Goal: Check status

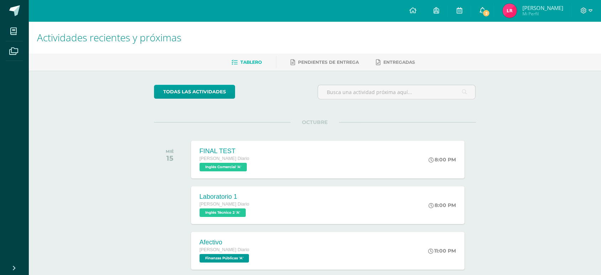
click at [490, 15] on span "2" at bounding box center [487, 13] width 8 height 8
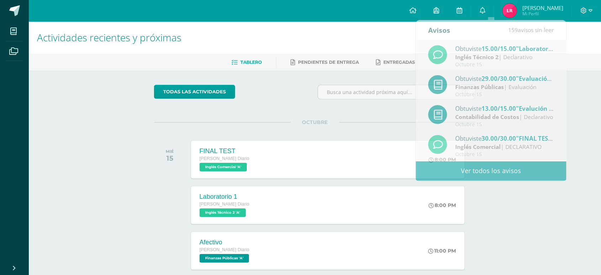
click at [515, 220] on div "Actividades recientes y próximas Tablero Pendientes de entrega Entregadas todas…" at bounding box center [314, 256] width 573 height 471
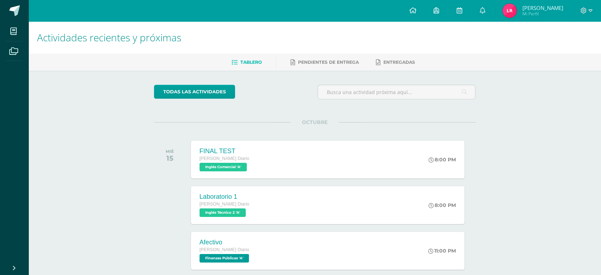
click at [553, 8] on span "[PERSON_NAME]" at bounding box center [542, 7] width 41 height 7
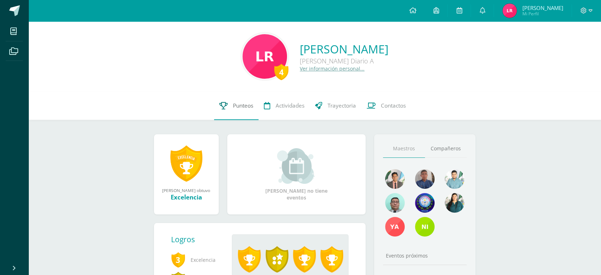
click at [233, 103] on span "Punteos" at bounding box center [243, 105] width 20 height 7
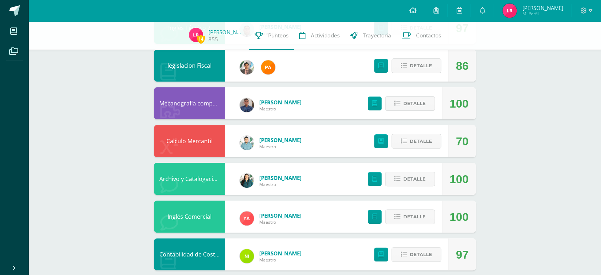
scroll to position [185, 0]
